Goal: Information Seeking & Learning: Compare options

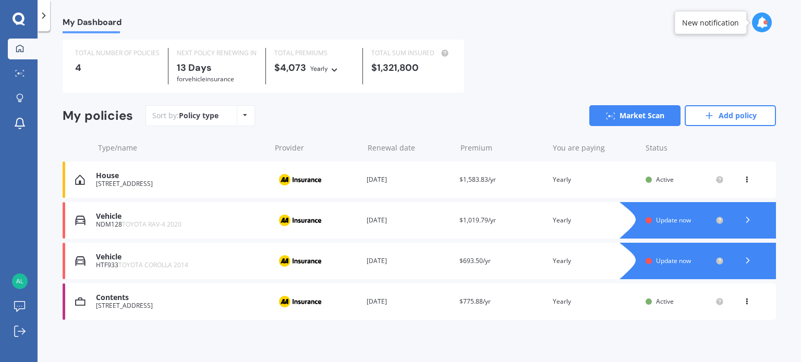
scroll to position [27, 0]
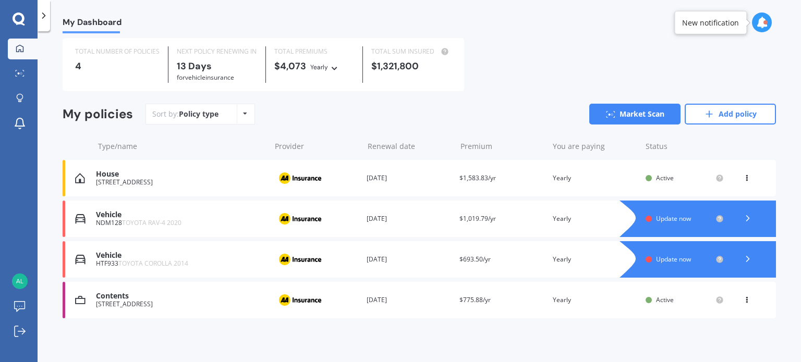
click at [671, 259] on span "Update now" at bounding box center [673, 259] width 35 height 9
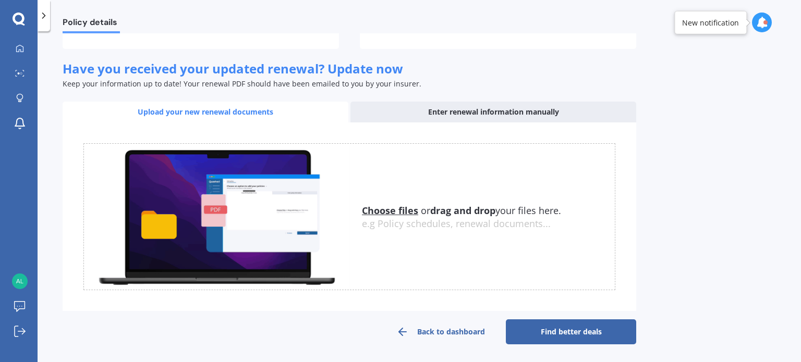
scroll to position [129, 0]
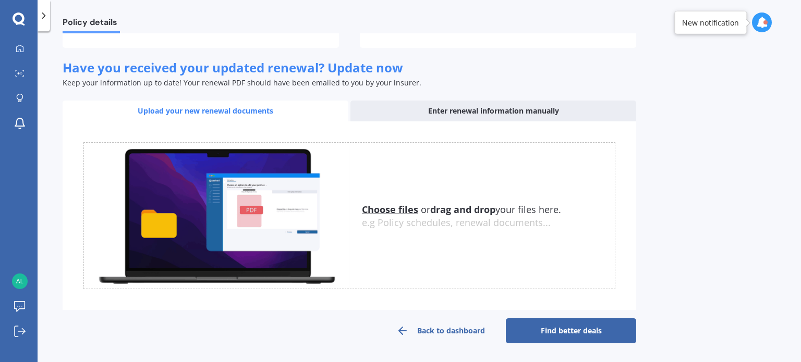
click at [425, 331] on link "Back to dashboard" at bounding box center [440, 331] width 130 height 25
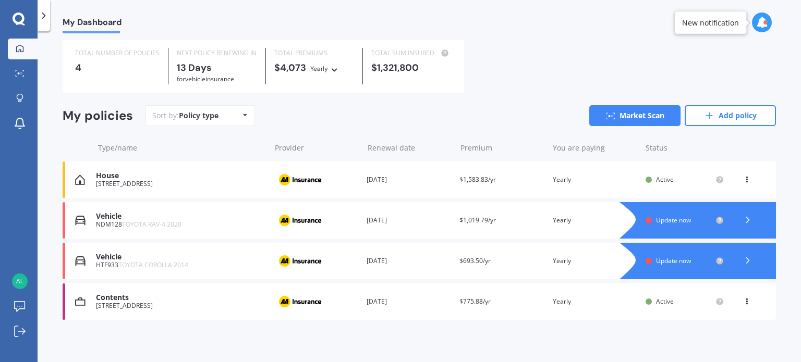
scroll to position [27, 0]
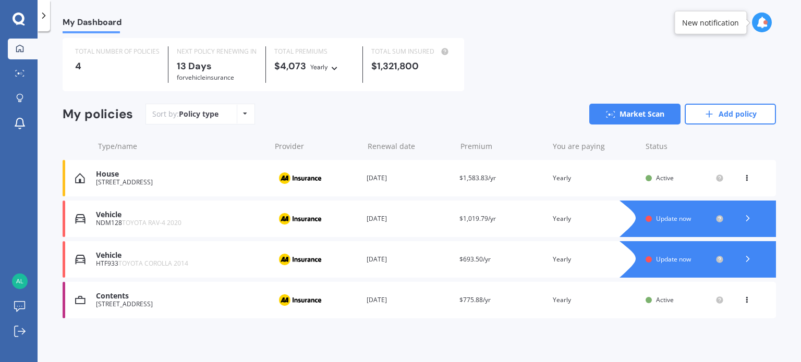
click at [743, 258] on icon at bounding box center [747, 259] width 10 height 10
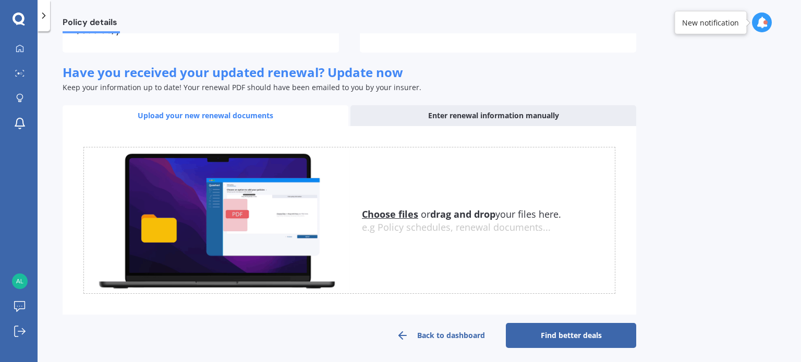
scroll to position [129, 0]
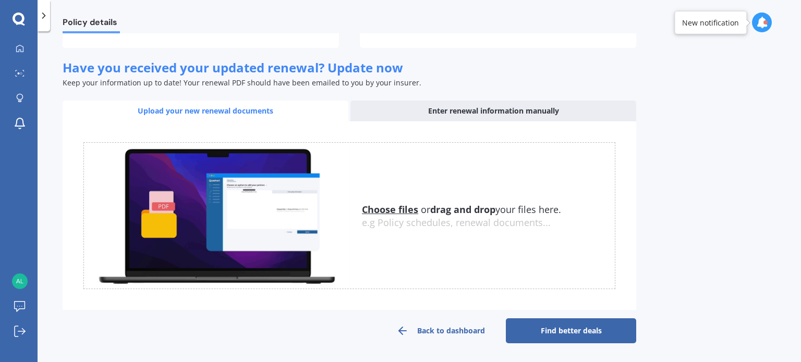
click at [551, 330] on link "Find better deals" at bounding box center [571, 331] width 130 height 25
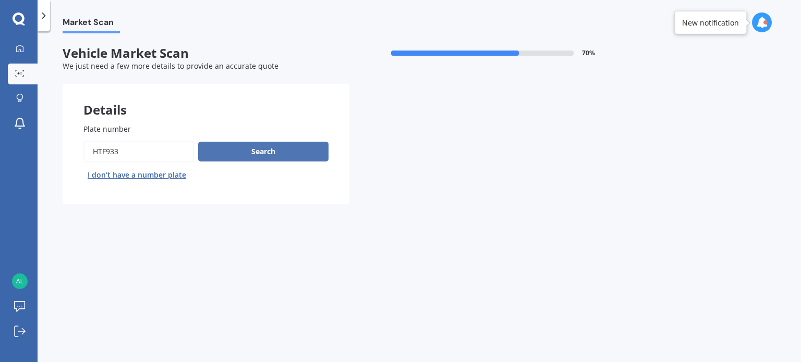
click at [223, 154] on button "Search" at bounding box center [263, 152] width 130 height 20
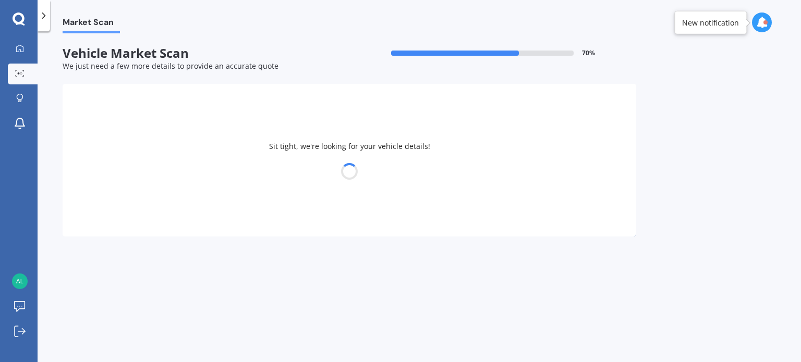
select select "TOYOTA"
select select "COROLLA"
select select "04"
select select "06"
select select "1957"
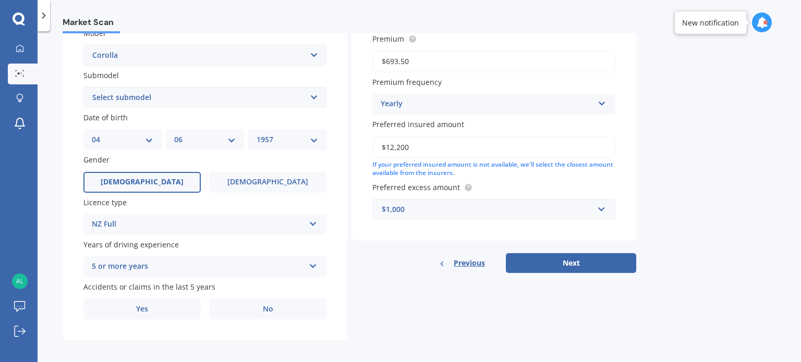
scroll to position [251, 0]
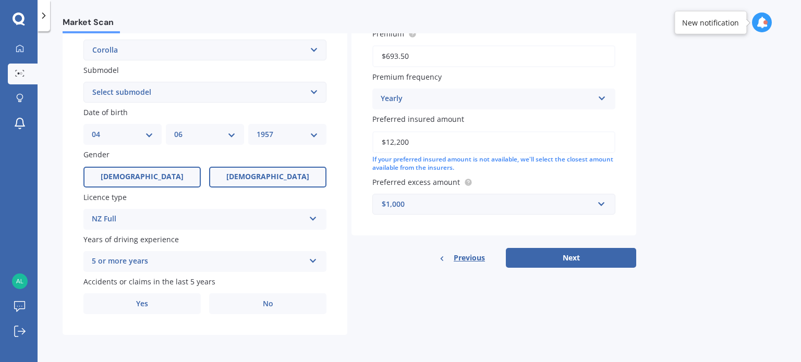
click at [249, 182] on label "[DEMOGRAPHIC_DATA]" at bounding box center [267, 177] width 117 height 21
click at [0, 0] on input "[DEMOGRAPHIC_DATA]" at bounding box center [0, 0] width 0 height 0
click at [138, 137] on select "DD 01 02 03 04 05 06 07 08 09 10 11 12 13 14 15 16 17 18 19 20 21 22 23 24 25 2…" at bounding box center [123, 134] width 62 height 11
select select "25"
click at [92, 129] on select "DD 01 02 03 04 05 06 07 08 09 10 11 12 13 14 15 16 17 18 19 20 21 22 23 24 25 2…" at bounding box center [123, 134] width 62 height 11
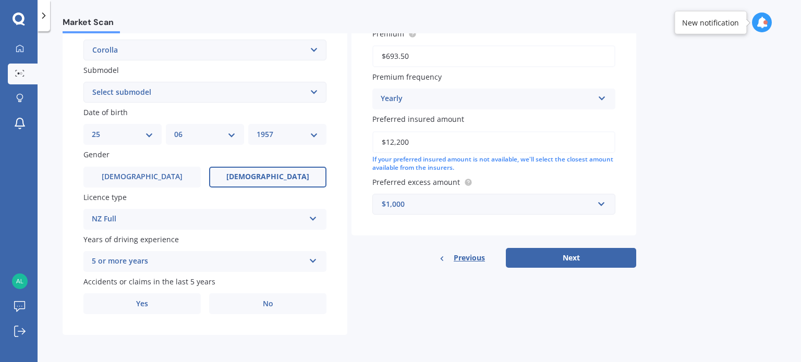
click at [190, 127] on div "MM 01 02 03 04 05 06 07 08 09 10 11 12" at bounding box center [205, 134] width 78 height 21
click at [191, 133] on select "MM 01 02 03 04 05 06 07 08 09 10 11 12" at bounding box center [205, 134] width 62 height 11
select select "02"
click at [174, 129] on select "MM 01 02 03 04 05 06 07 08 09 10 11 12" at bounding box center [205, 134] width 62 height 11
click at [284, 137] on select "YYYY 2025 2024 2023 2022 2021 2020 2019 2018 2017 2016 2015 2014 2013 2012 2011…" at bounding box center [287, 134] width 62 height 11
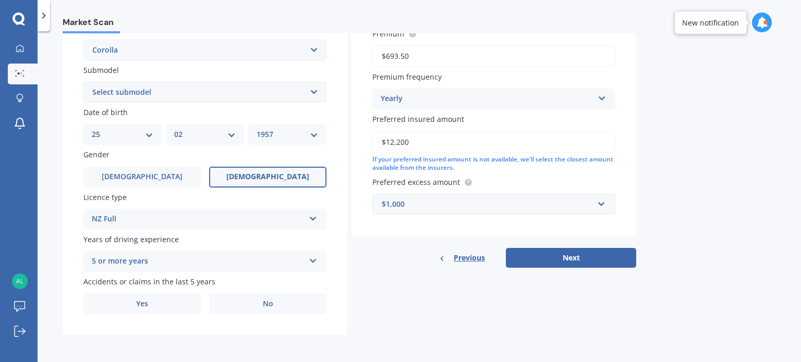
select select "1961"
click at [256, 129] on select "YYYY 2025 2024 2023 2022 2021 2020 2019 2018 2017 2016 2015 2014 2013 2012 2011…" at bounding box center [287, 134] width 62 height 11
click at [255, 299] on label "No" at bounding box center [267, 303] width 117 height 21
click at [0, 0] on input "No" at bounding box center [0, 0] width 0 height 0
click at [440, 310] on div "Details Plate number Search I don’t have a number plate Year [DATE] Make Select…" at bounding box center [349, 84] width 573 height 503
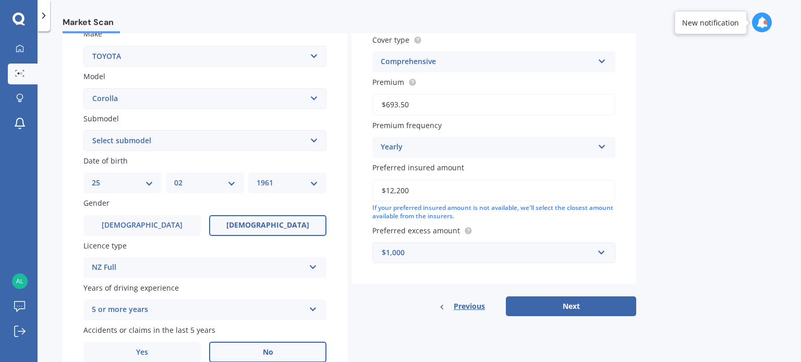
scroll to position [199, 0]
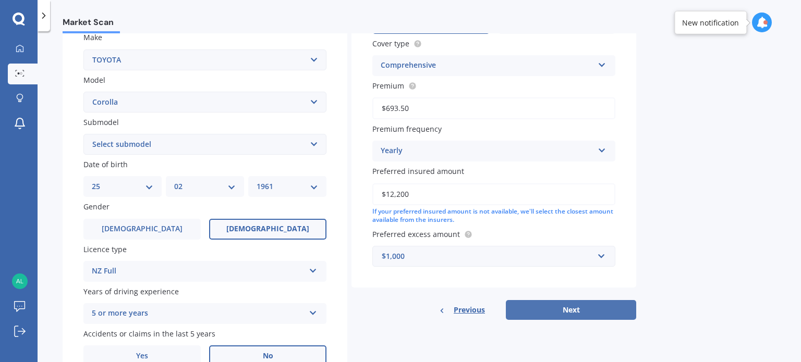
click at [573, 310] on button "Next" at bounding box center [571, 310] width 130 height 20
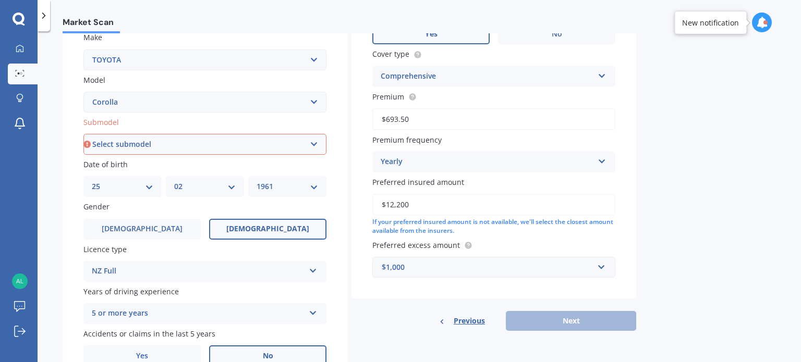
click at [115, 148] on select "Select submodel (All other) Axio Diesel [PERSON_NAME] 2WD [PERSON_NAME] 4WD FXG…" at bounding box center [204, 144] width 243 height 21
click at [83, 134] on select "Select submodel (All other) Axio Diesel [PERSON_NAME] 2WD [PERSON_NAME] 4WD FXG…" at bounding box center [204, 144] width 243 height 21
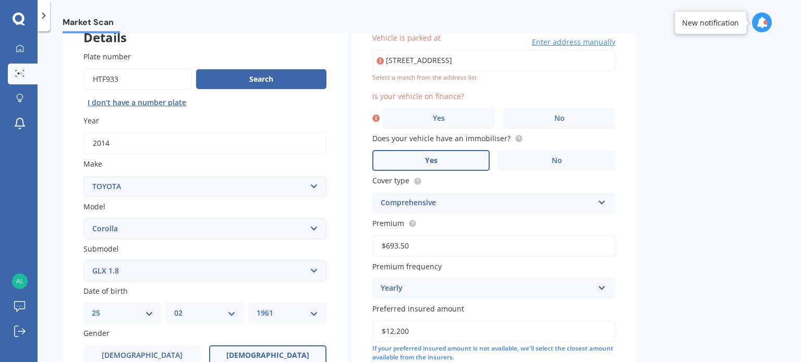
scroll to position [71, 0]
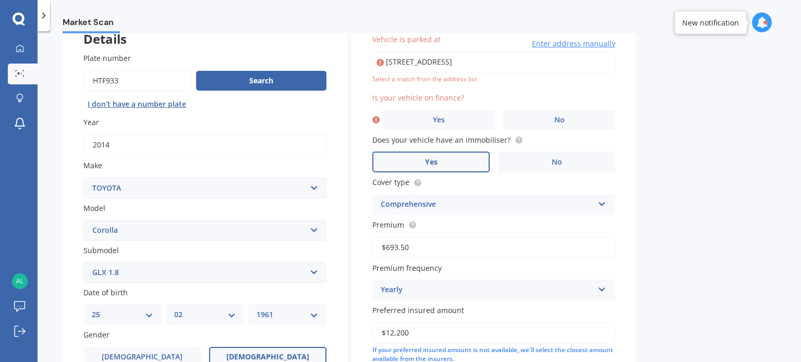
click at [133, 274] on select "Select submodel (All other) Axio Diesel [PERSON_NAME] 2WD [PERSON_NAME] 4WD FXG…" at bounding box center [204, 272] width 243 height 21
select select "GX 1.8"
click at [83, 262] on select "Select submodel (All other) Axio Diesel [PERSON_NAME] 2WD [PERSON_NAME] 4WD FXG…" at bounding box center [204, 272] width 243 height 21
click at [677, 263] on div "Market Scan Vehicle Market Scan 70 % We just need a few more details to provide…" at bounding box center [419, 198] width 763 height 331
click at [457, 58] on input "[STREET_ADDRESS]" at bounding box center [493, 62] width 243 height 22
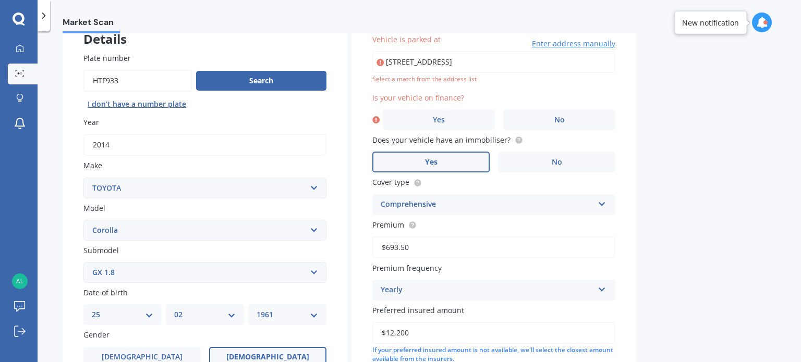
type input "[STREET_ADDRESS]"
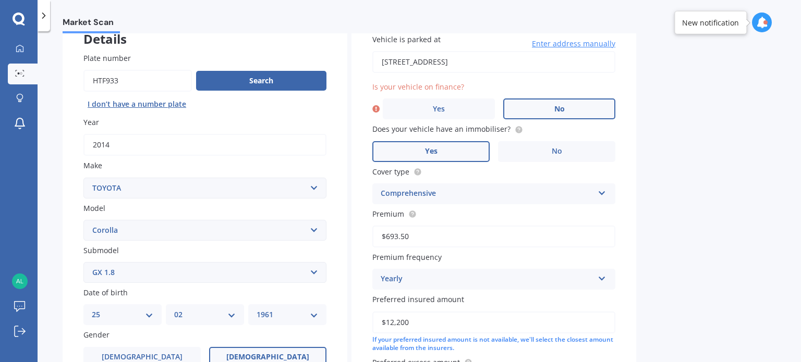
click at [523, 106] on label "No" at bounding box center [559, 109] width 112 height 21
click at [0, 0] on input "No" at bounding box center [0, 0] width 0 height 0
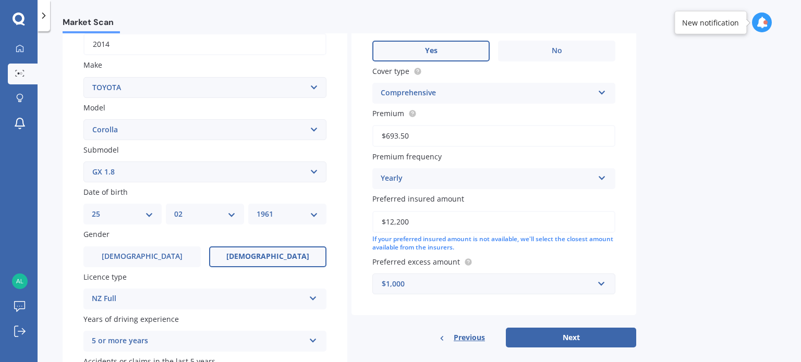
scroll to position [175, 0]
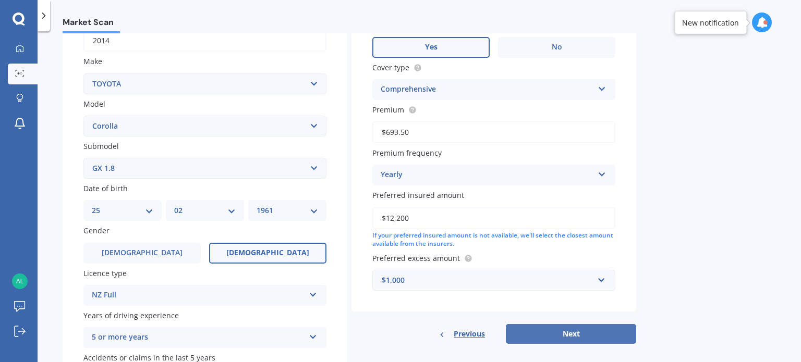
click at [557, 337] on button "Next" at bounding box center [571, 334] width 130 height 20
select select "25"
select select "02"
select select "1961"
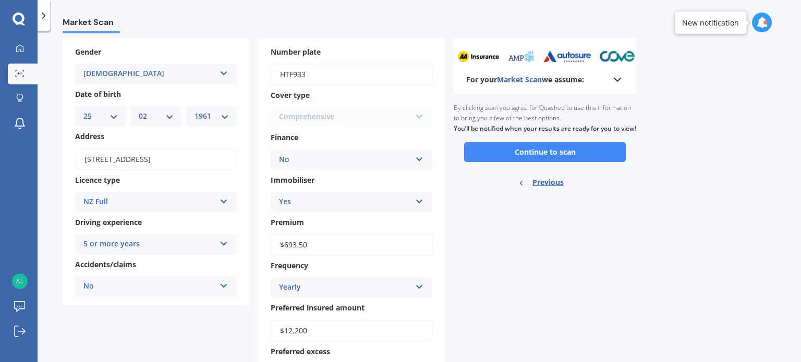
scroll to position [52, 0]
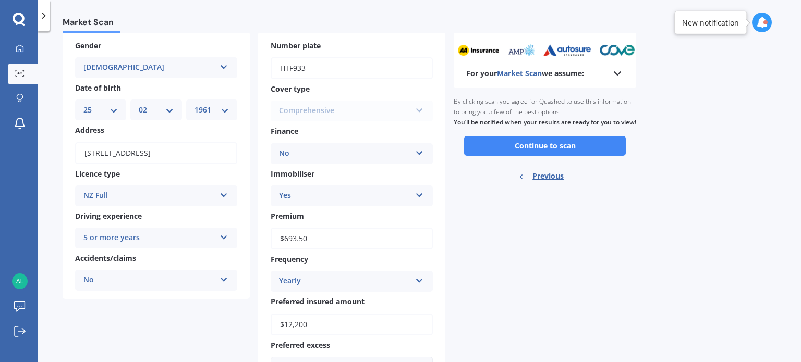
click at [307, 235] on input "$693.50" at bounding box center [352, 239] width 162 height 22
click at [305, 236] on input "$693.50" at bounding box center [352, 239] width 162 height 22
drag, startPoint x: 269, startPoint y: 238, endPoint x: 233, endPoint y: 240, distance: 36.0
click at [234, 240] on div "Gender [DEMOGRAPHIC_DATA] [DEMOGRAPHIC_DATA] [DEMOGRAPHIC_DATA] Date of birth D…" at bounding box center [254, 209] width 383 height 354
paste input "655.17"
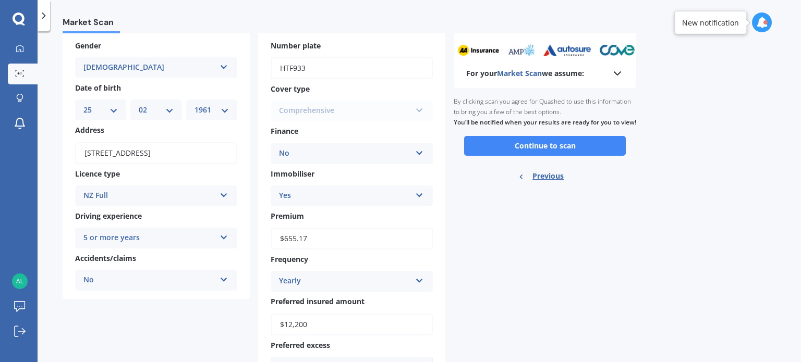
type input "$655.17"
click at [503, 289] on div "For your Market Scan we assume: Ready to go By clicking scan you agree for Quas…" at bounding box center [545, 209] width 182 height 354
click at [538, 156] on button "Continue to scan" at bounding box center [545, 146] width 162 height 20
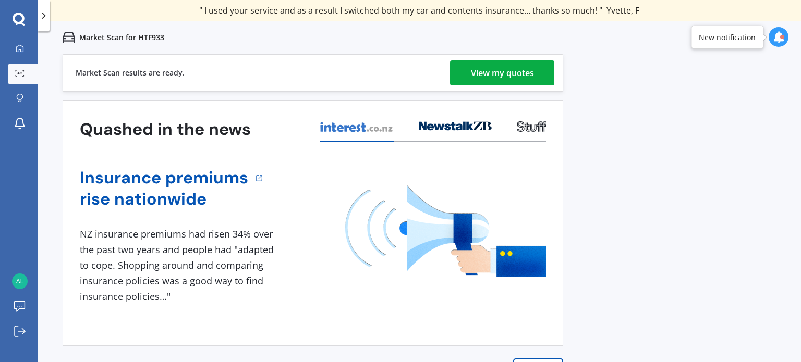
click at [513, 83] on div "View my quotes" at bounding box center [502, 72] width 63 height 25
